Goal: Task Accomplishment & Management: Complete application form

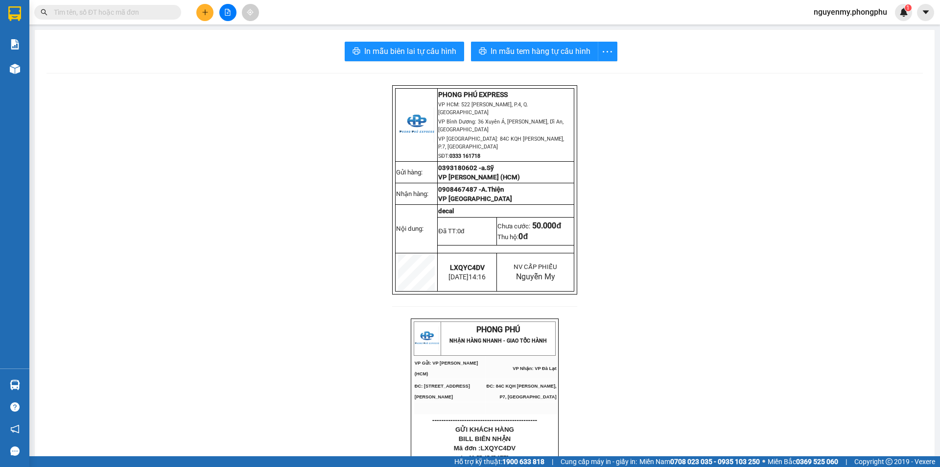
scroll to position [294, 0]
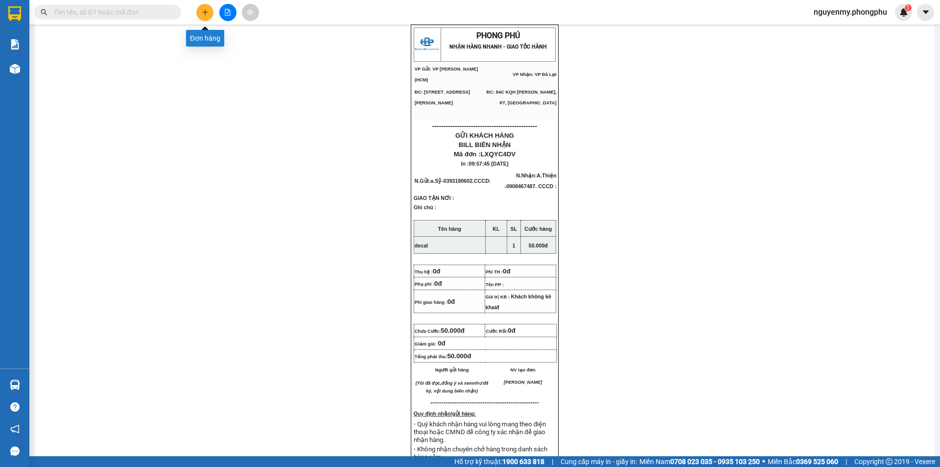
click at [200, 13] on button at bounding box center [204, 12] width 17 height 17
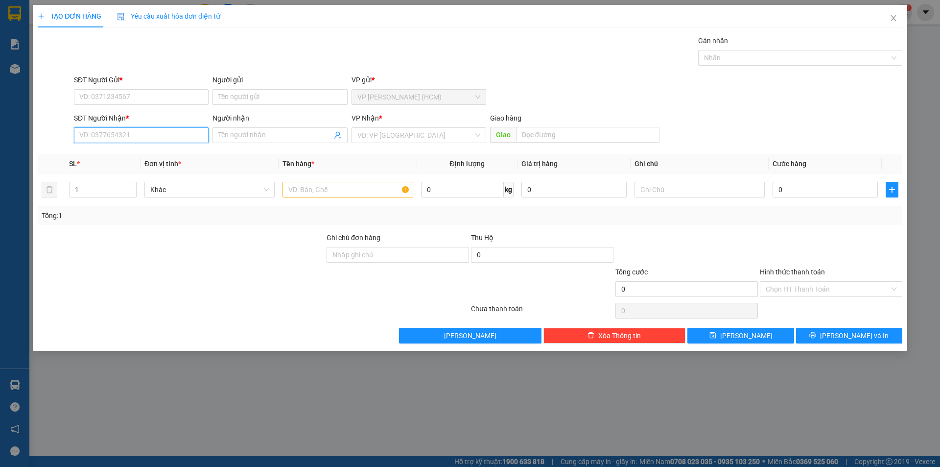
click at [155, 133] on input "SĐT Người Nhận *" at bounding box center [141, 135] width 135 height 16
click at [261, 137] on input "Người nhận" at bounding box center [274, 135] width 113 height 11
type input "d"
type input "đ"
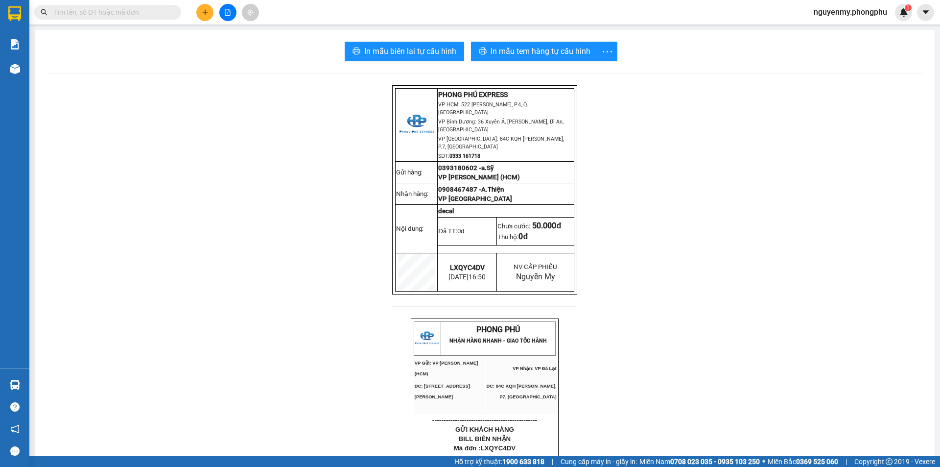
click at [81, 15] on input "text" at bounding box center [112, 12] width 116 height 11
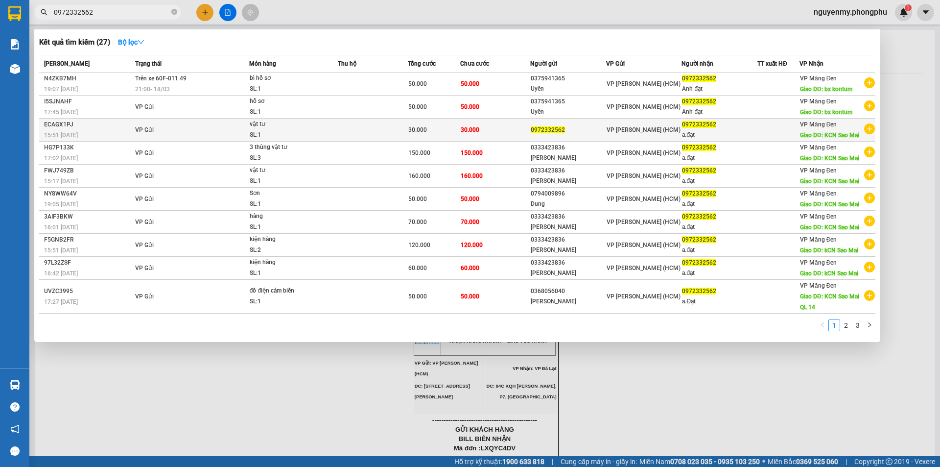
type input "0972332562"
click at [873, 133] on icon "plus-circle" at bounding box center [869, 128] width 11 height 11
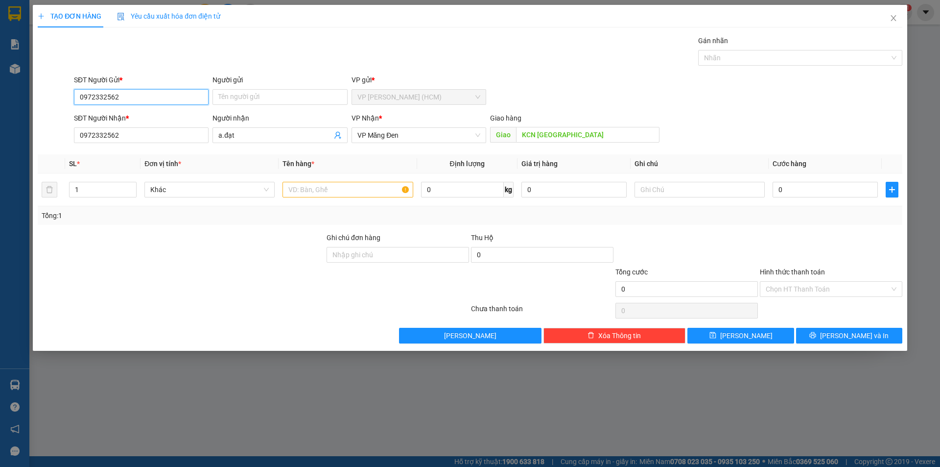
drag, startPoint x: 179, startPoint y: 99, endPoint x: 28, endPoint y: 87, distance: 151.3
click at [28, 87] on div "TẠO ĐƠN HÀNG Yêu cầu xuất hóa đơn điện tử Transit Pickup Surcharge Ids Transit …" at bounding box center [470, 233] width 940 height 467
type input "0813118059"
click at [269, 98] on input "Người gửi" at bounding box center [280, 97] width 135 height 16
type input "A.Khoa"
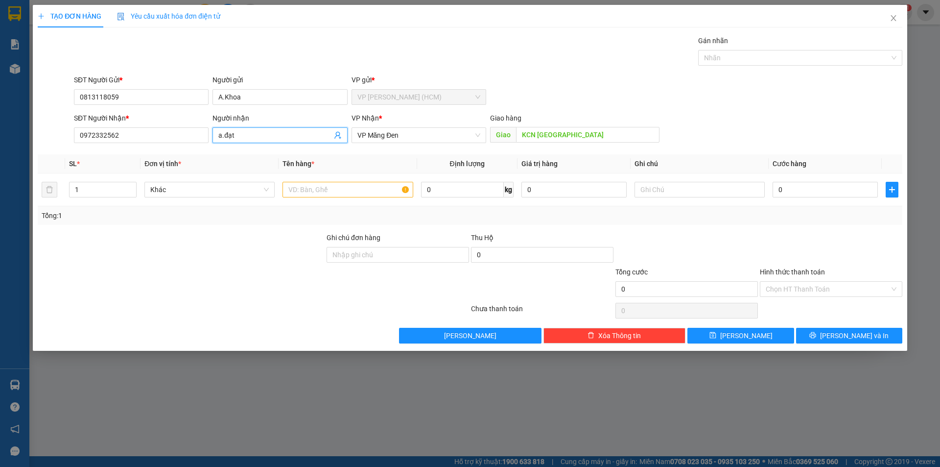
click at [226, 136] on input "a.đạt" at bounding box center [274, 135] width 113 height 11
type input "A.Đạt"
click at [368, 192] on input "text" at bounding box center [348, 190] width 130 height 16
type input "hồ sơ"
click at [792, 191] on input "0" at bounding box center [825, 190] width 105 height 16
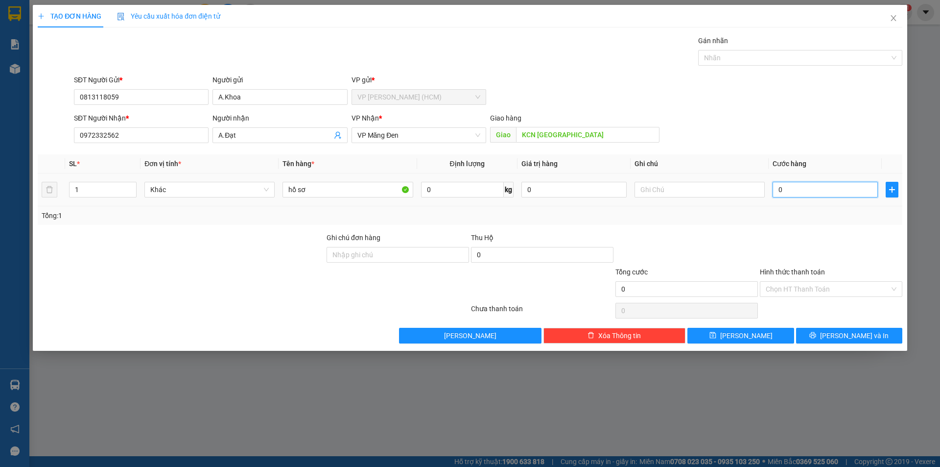
type input "5"
type input "50"
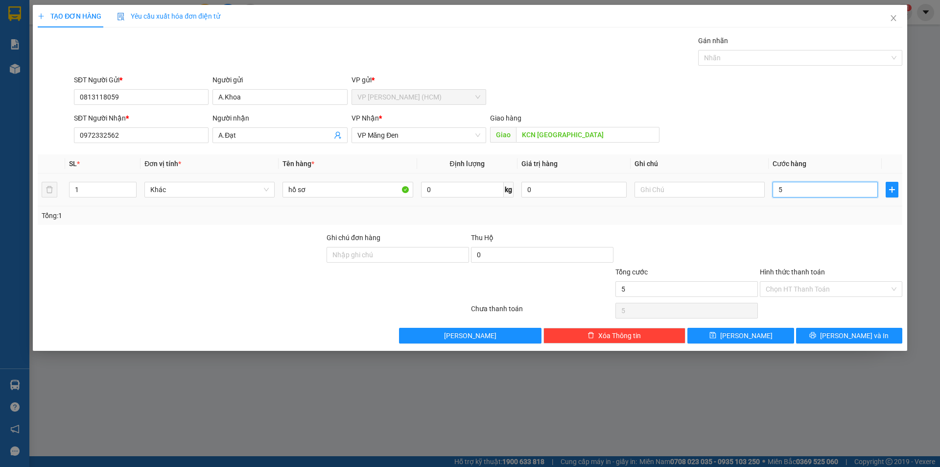
type input "50"
type input "500"
type input "5.000"
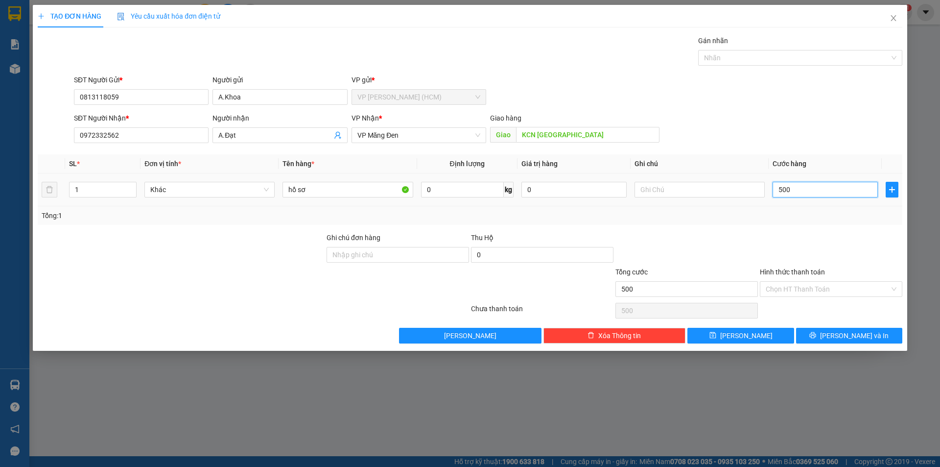
type input "5.000"
type input "50.000"
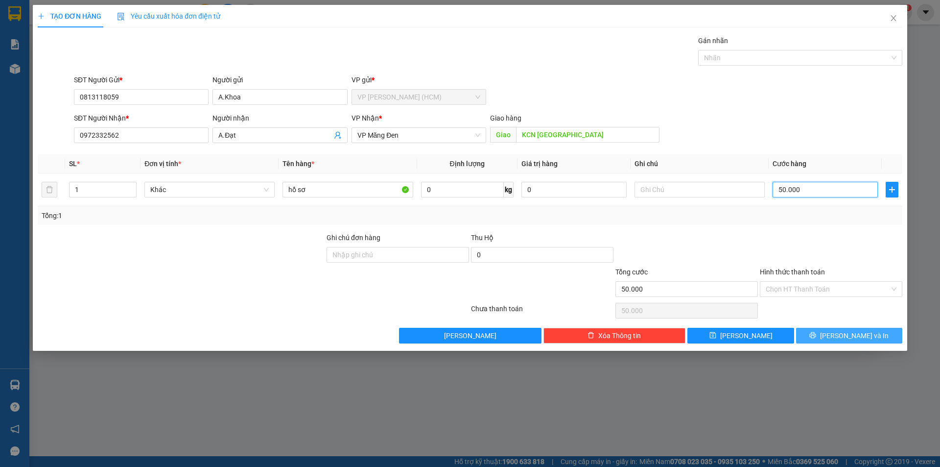
type input "50.000"
click at [853, 338] on span "[PERSON_NAME] và In" at bounding box center [854, 335] width 69 height 11
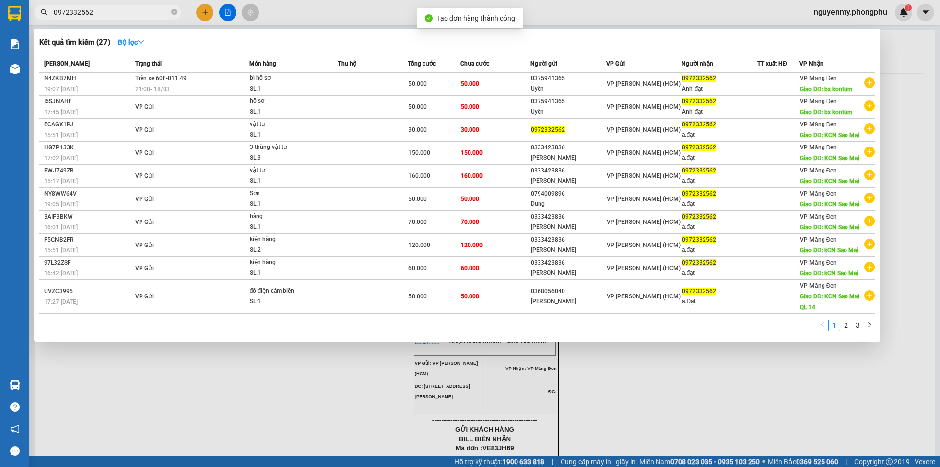
click at [720, 419] on div at bounding box center [470, 233] width 940 height 467
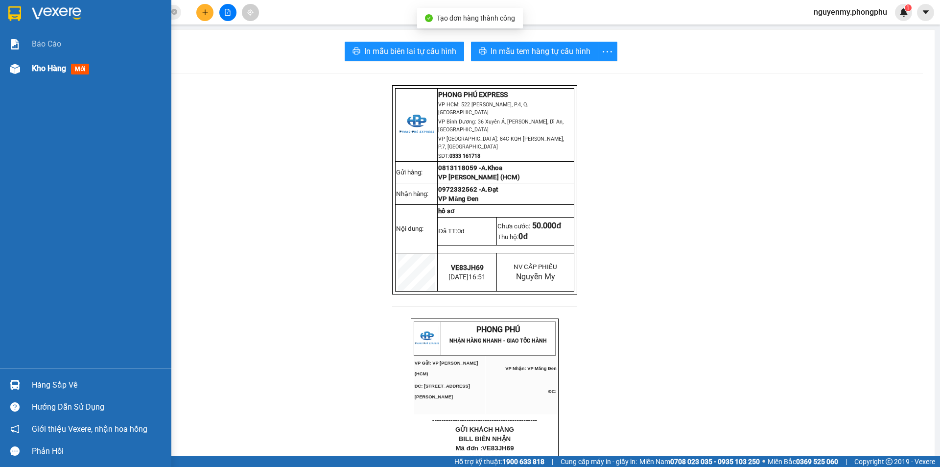
click at [13, 69] on img at bounding box center [15, 69] width 10 height 10
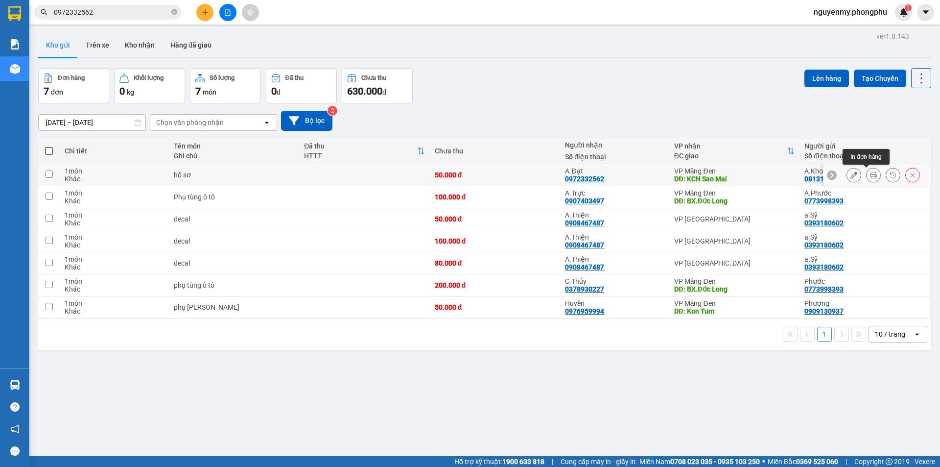
click at [867, 174] on button at bounding box center [874, 175] width 14 height 17
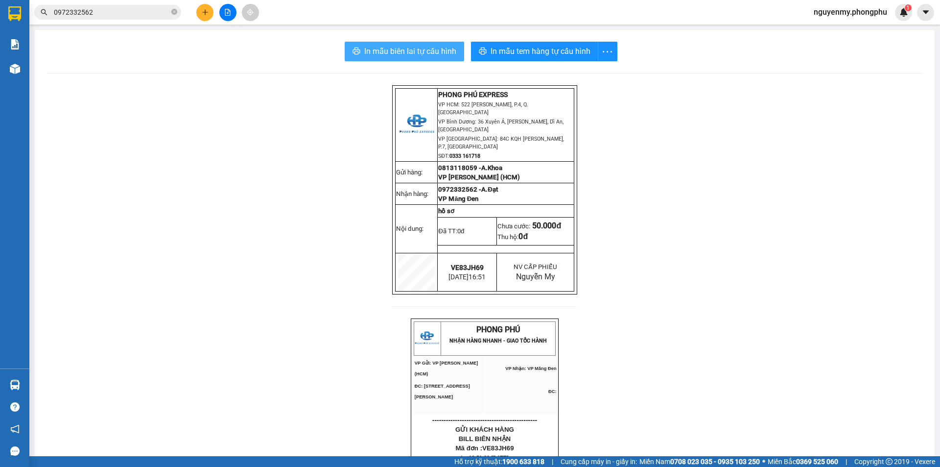
click at [383, 50] on span "In mẫu biên lai tự cấu hình" at bounding box center [410, 51] width 92 height 12
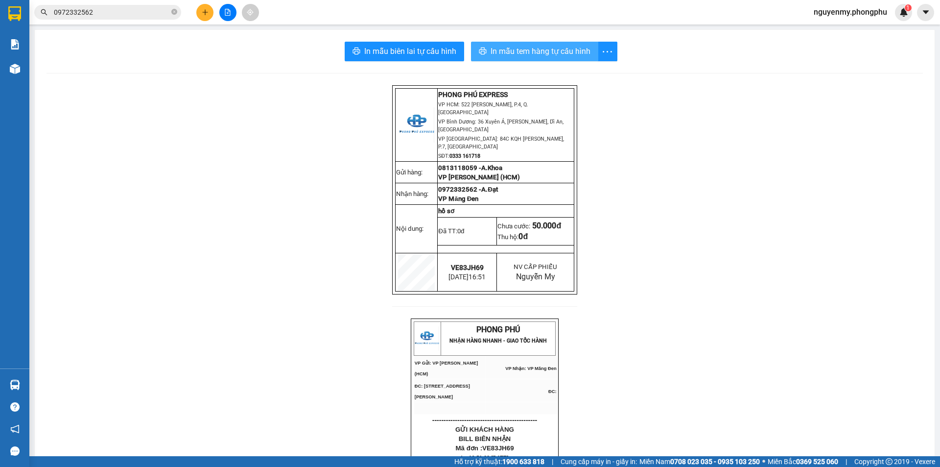
click at [540, 54] on span "In mẫu tem hàng tự cấu hình" at bounding box center [541, 51] width 100 height 12
click at [528, 47] on span "In mẫu tem hàng tự cấu hình" at bounding box center [541, 51] width 100 height 12
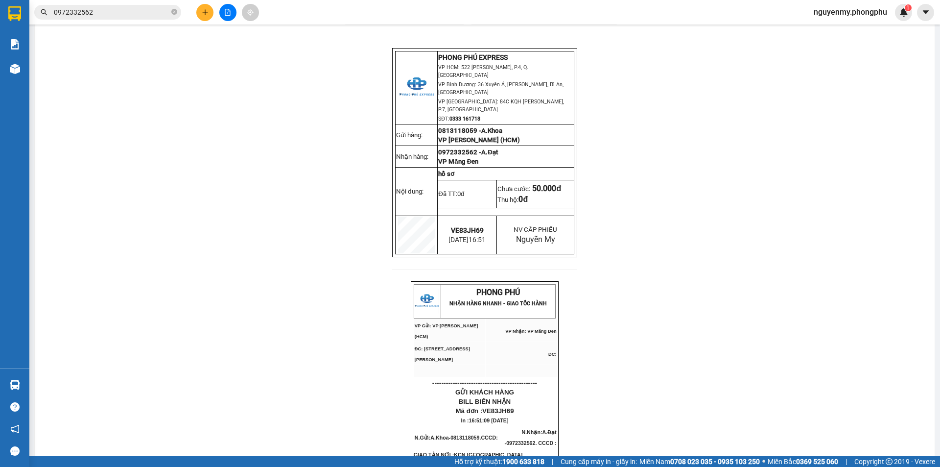
scroll to position [32, 0]
